Goal: Obtain resource: Download file/media

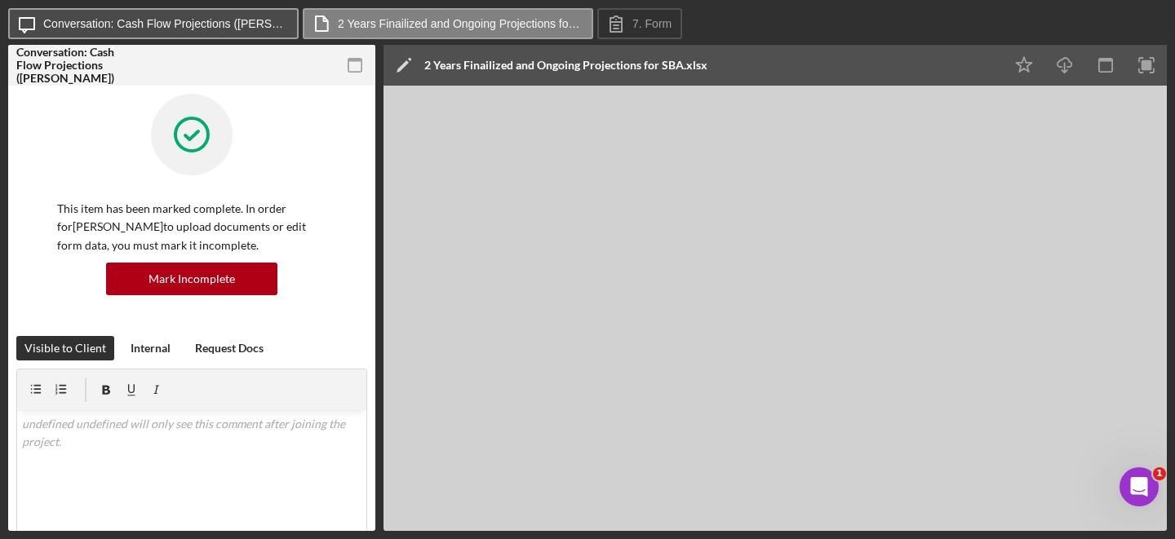
click at [168, 22] on label "Conversation: Cash Flow Projections (Andrew S.)" at bounding box center [165, 23] width 245 height 13
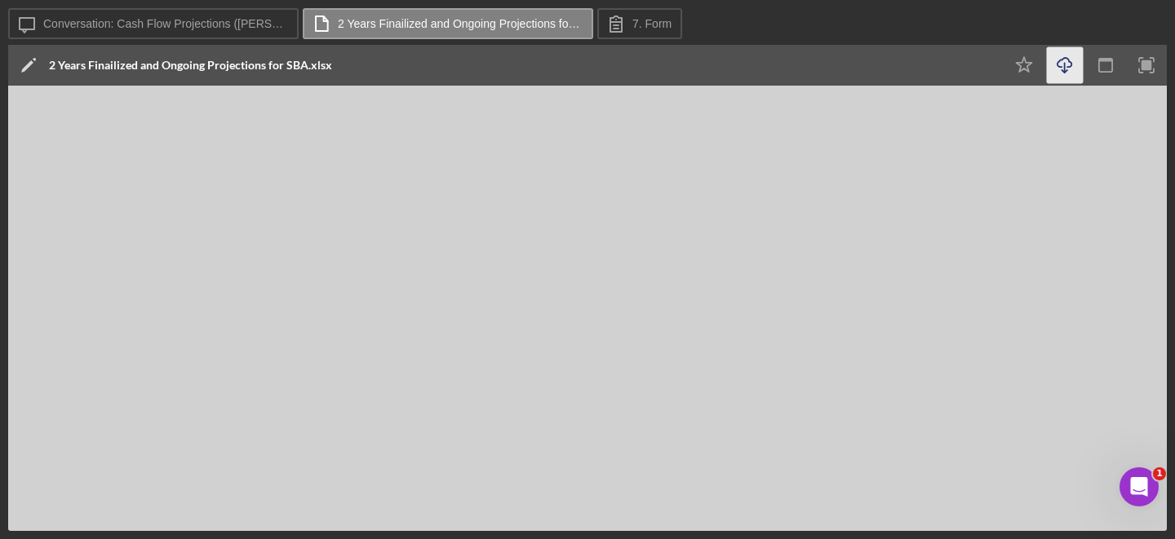
click at [1065, 62] on icon "Icon/Download" at bounding box center [1064, 65] width 37 height 37
